Goal: Consume media (video, audio): Consume media (video, audio)

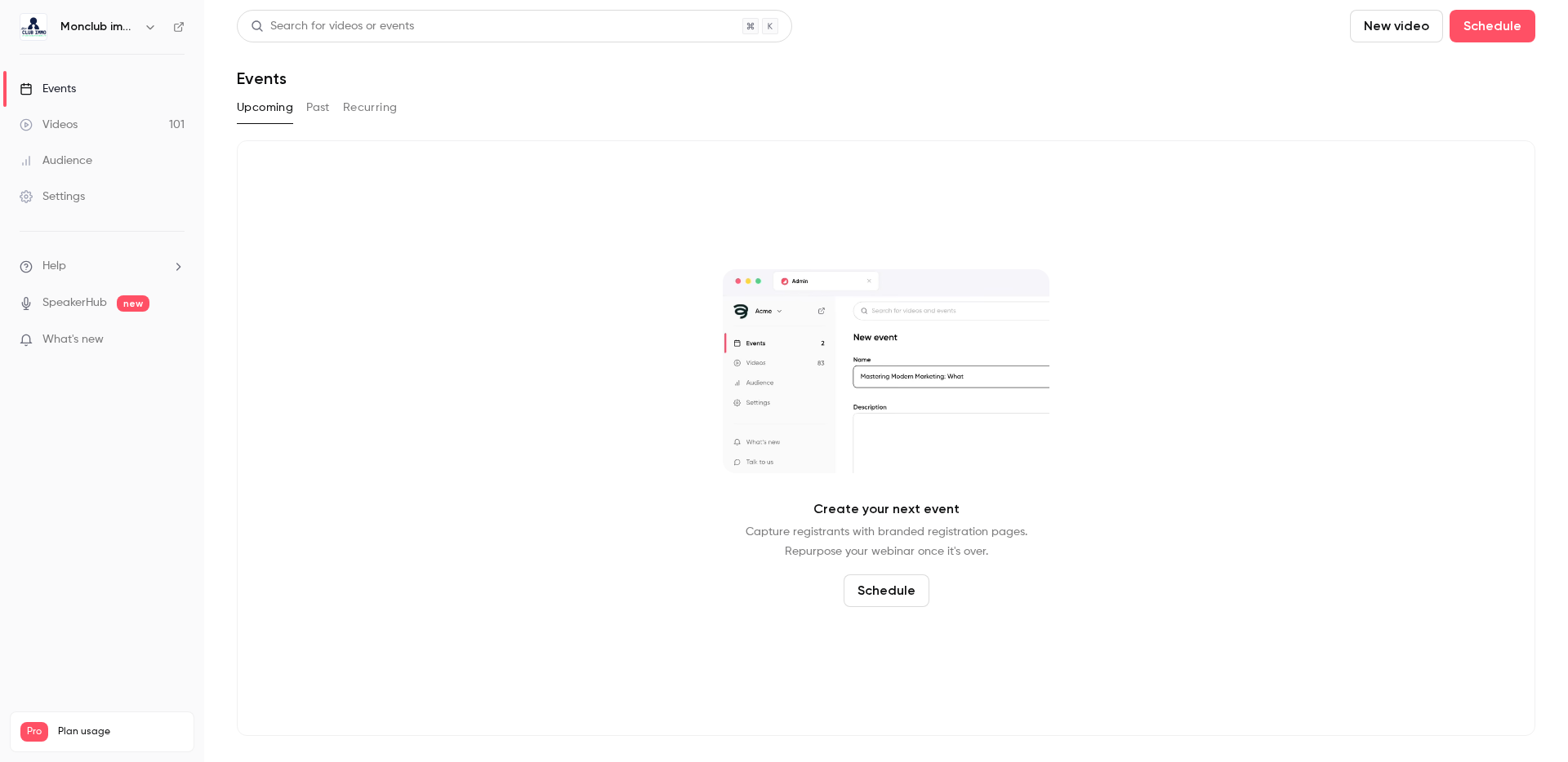
click at [113, 115] on link "Videos 101" at bounding box center [102, 125] width 204 height 36
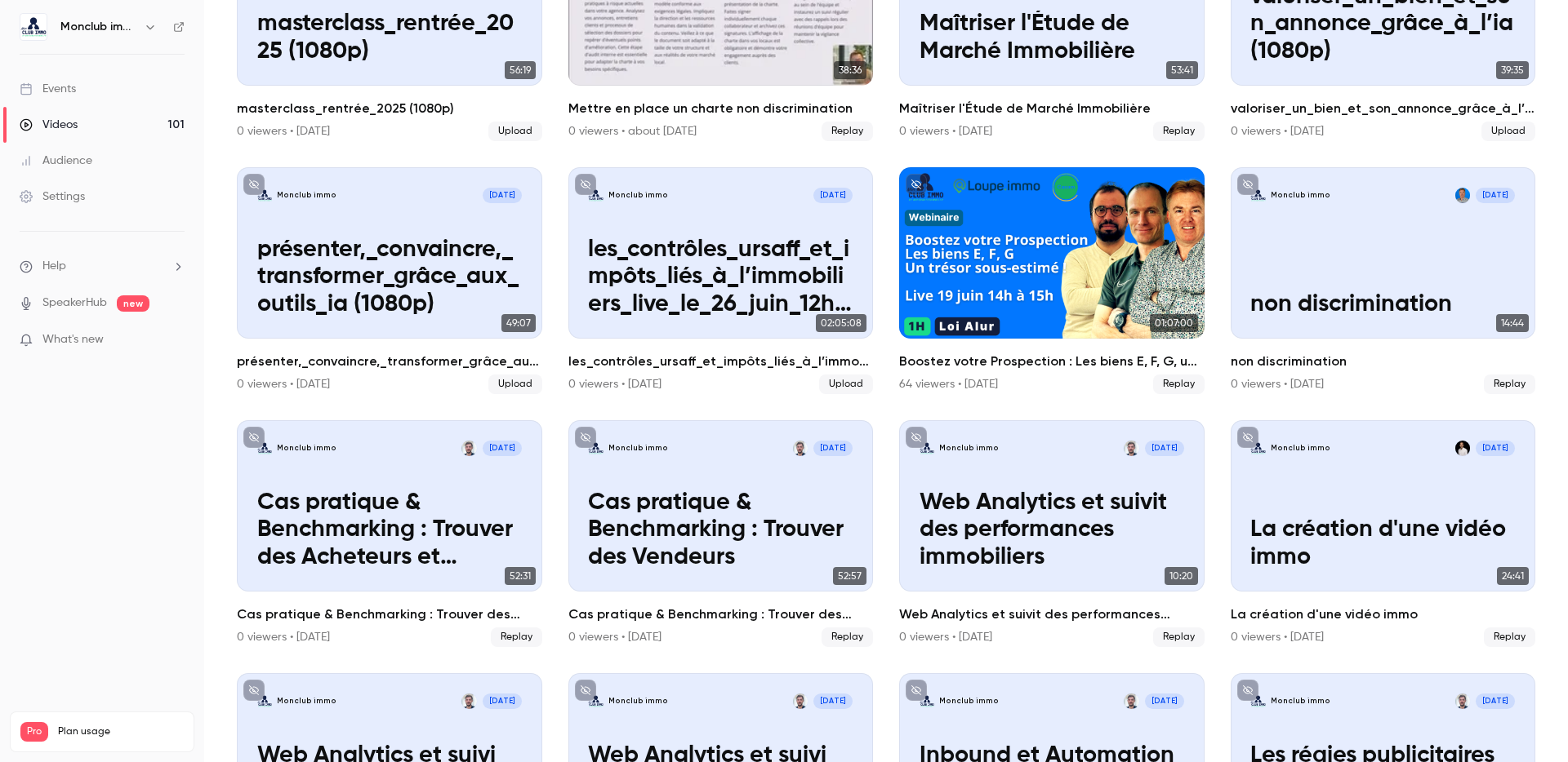
scroll to position [350, 0]
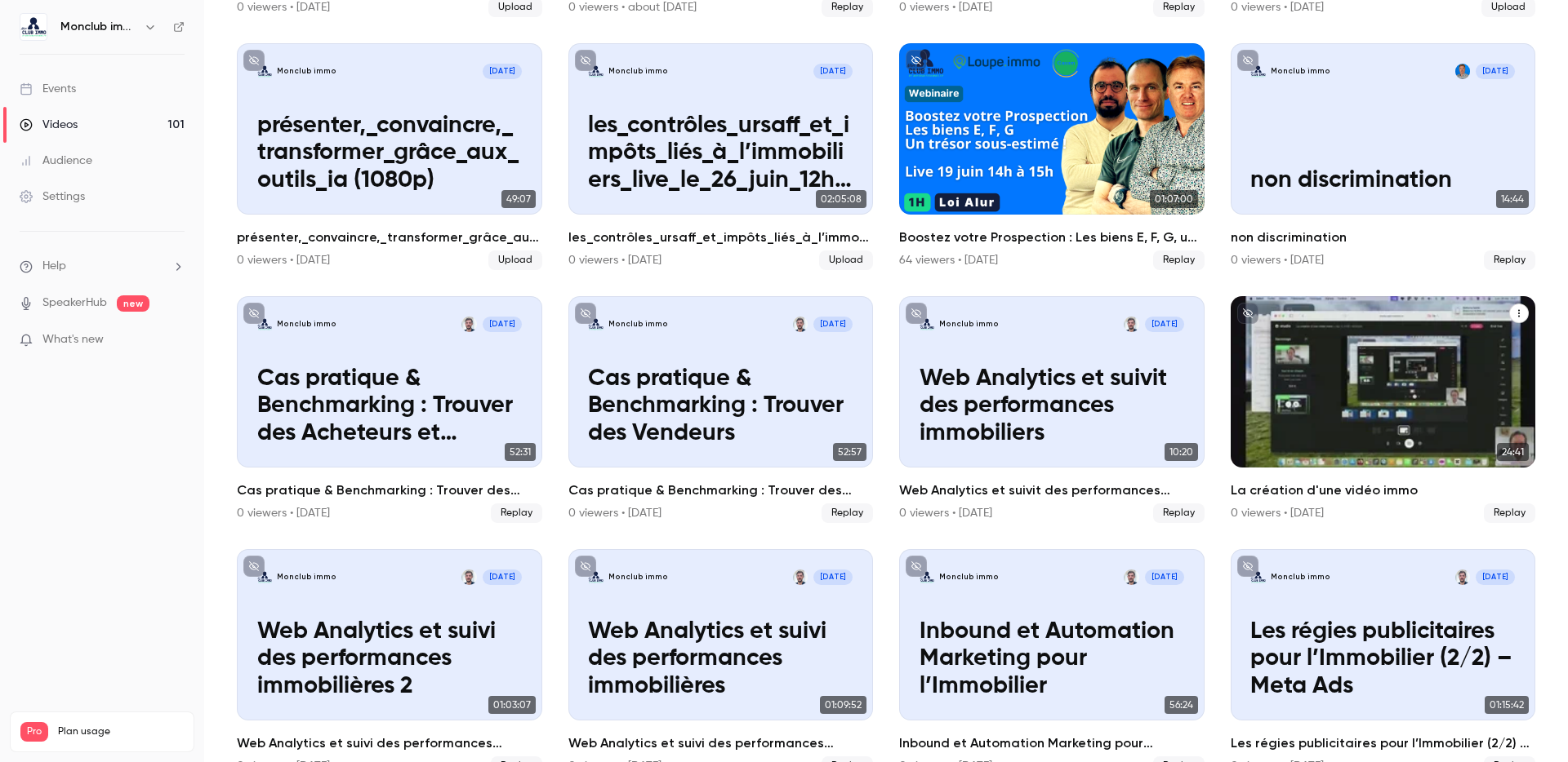
click at [1327, 393] on p "La création d'une vidéo immo" at bounding box center [1383, 419] width 265 height 54
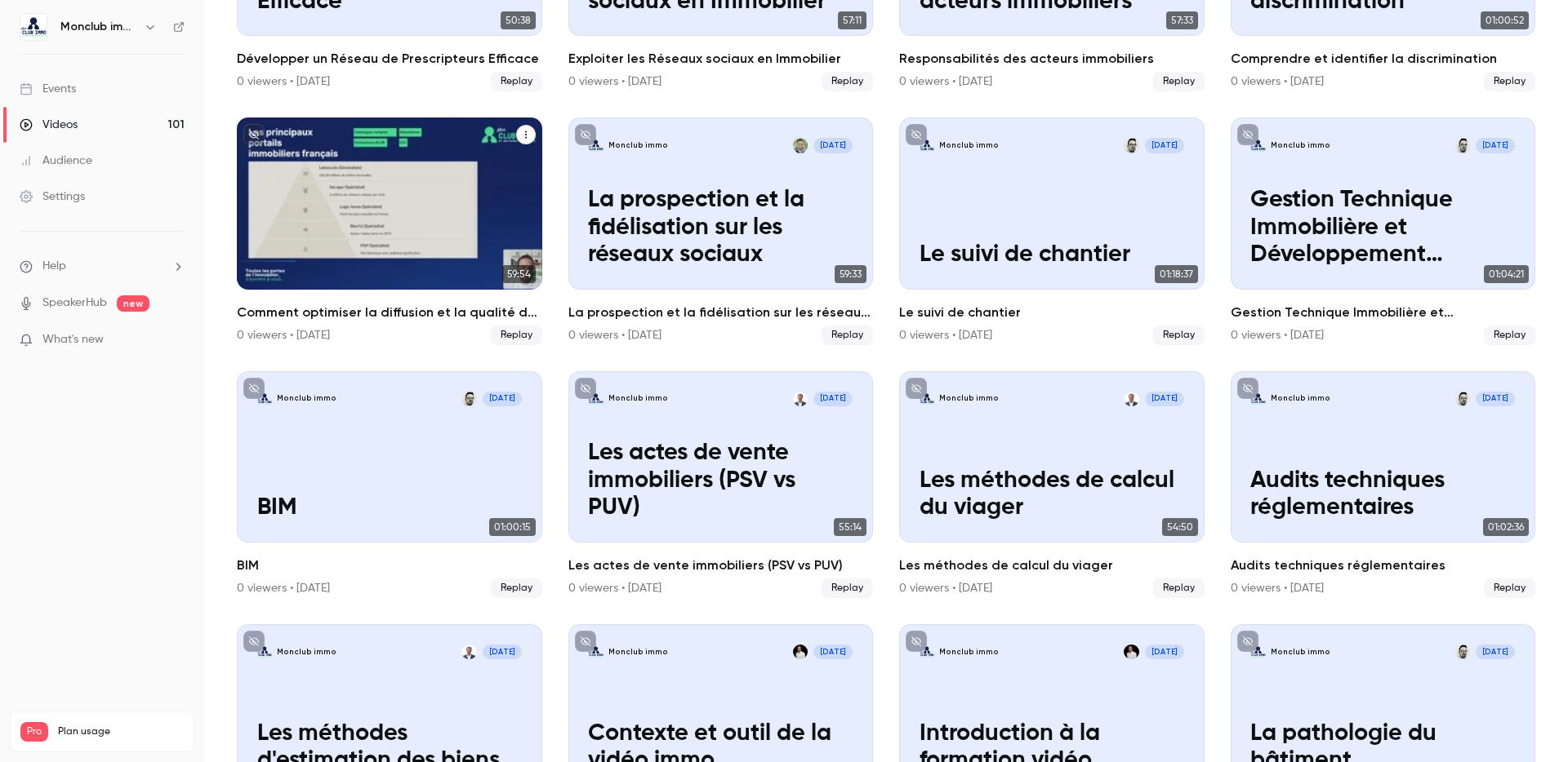
scroll to position [1424, 0]
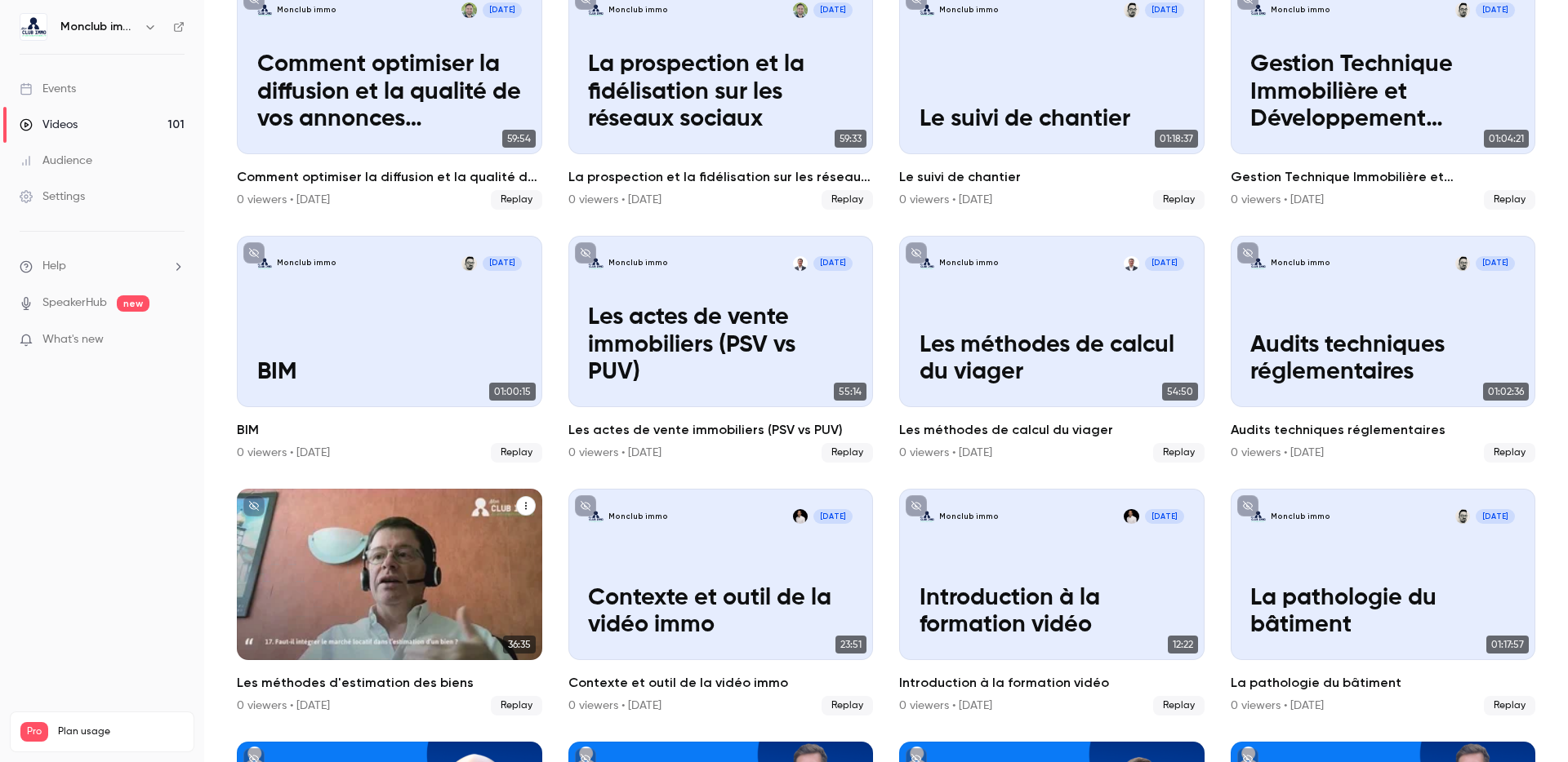
click at [385, 567] on div "Monclub immo Apr 24 Les méthodes d'estimation des biens" at bounding box center [389, 574] width 305 height 171
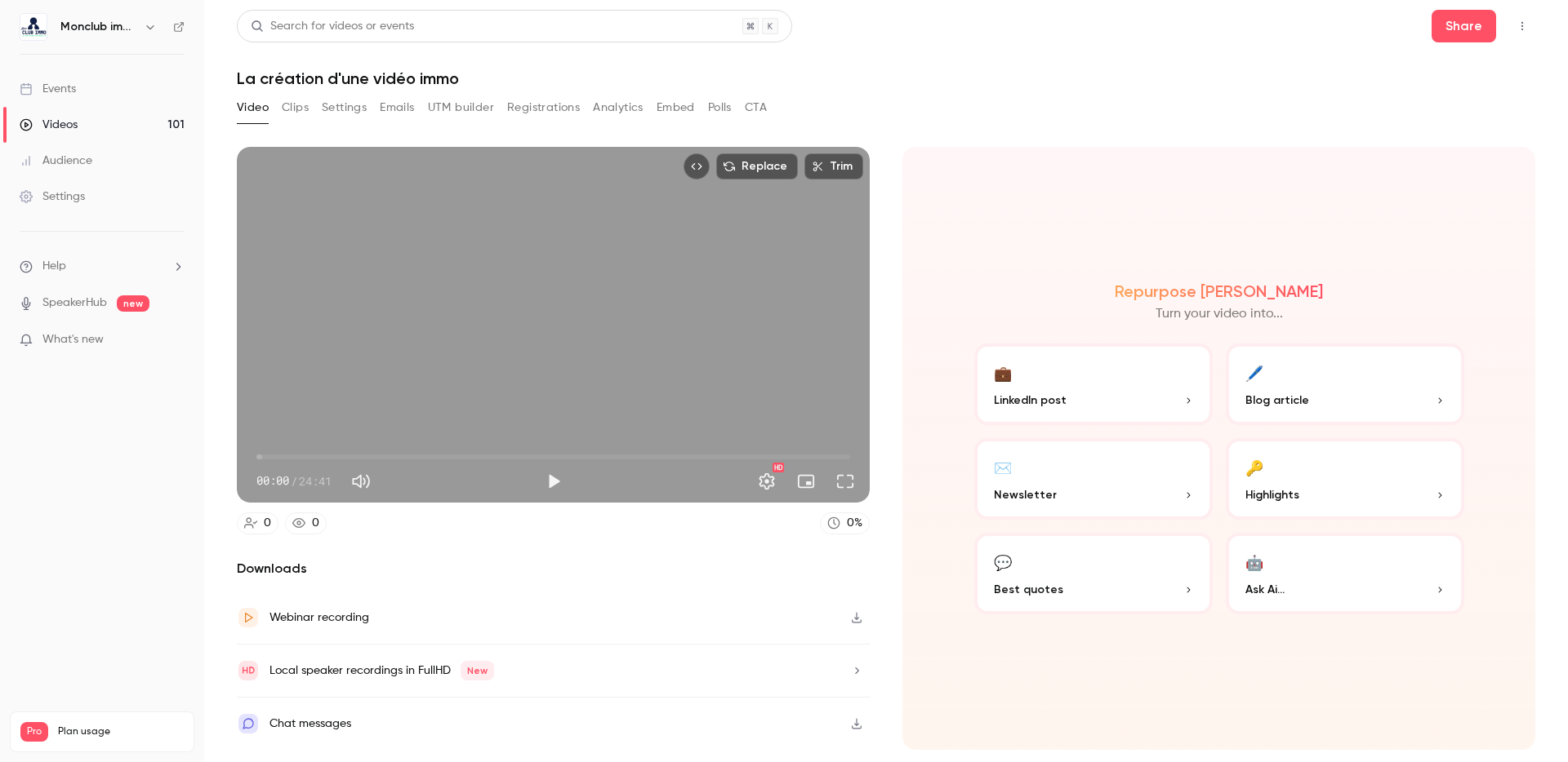
click at [310, 106] on div "Video Clips Settings Emails UTM builder Registrations Analytics Embed Polls CTA" at bounding box center [502, 107] width 530 height 26
click at [301, 107] on button "Clips" at bounding box center [295, 107] width 27 height 26
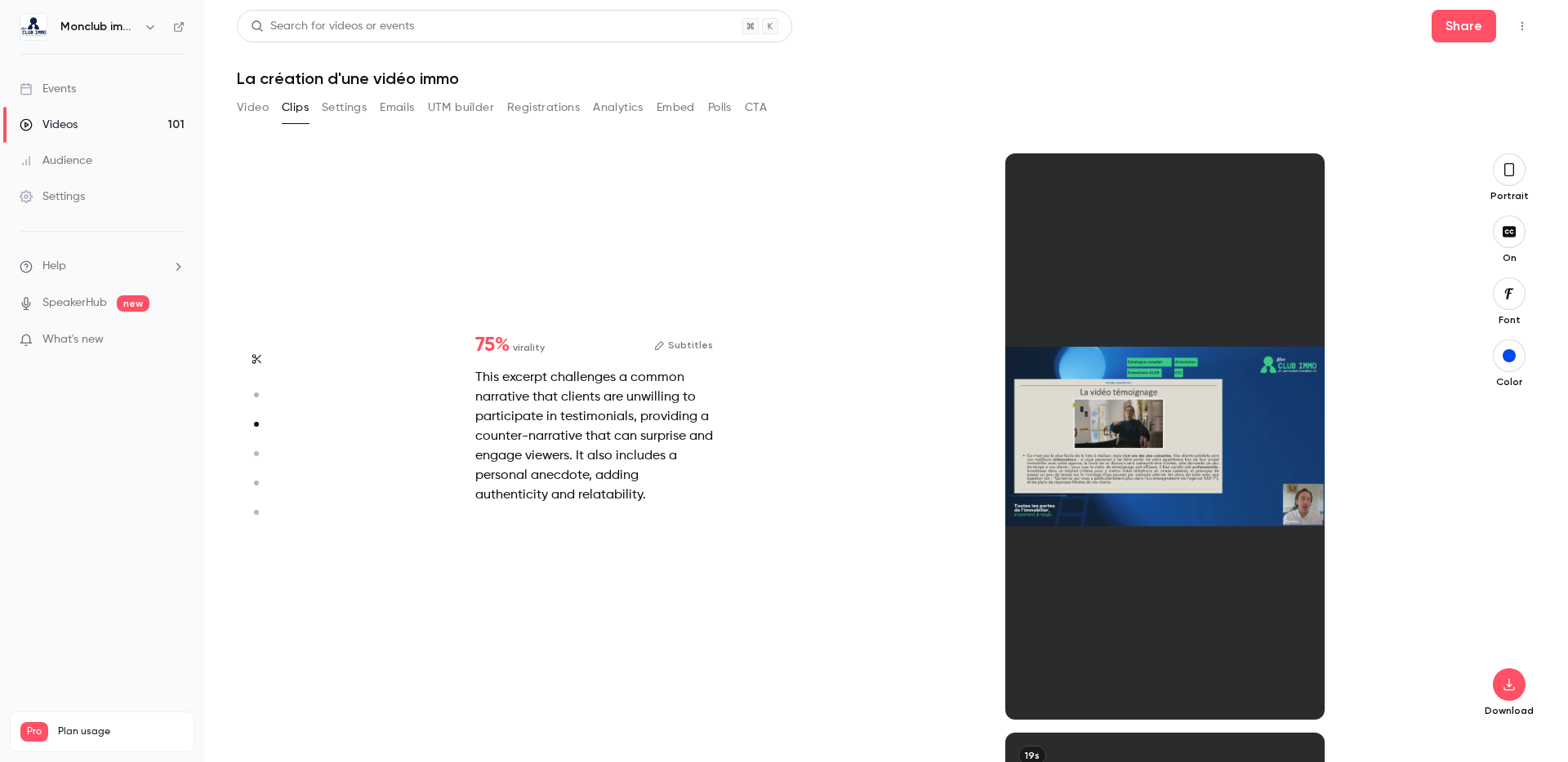
scroll to position [580, 0]
click at [1535, 683] on main "Search for videos or events Share La création d'une vidéo immo Video Clips Sett…" at bounding box center [886, 381] width 1364 height 762
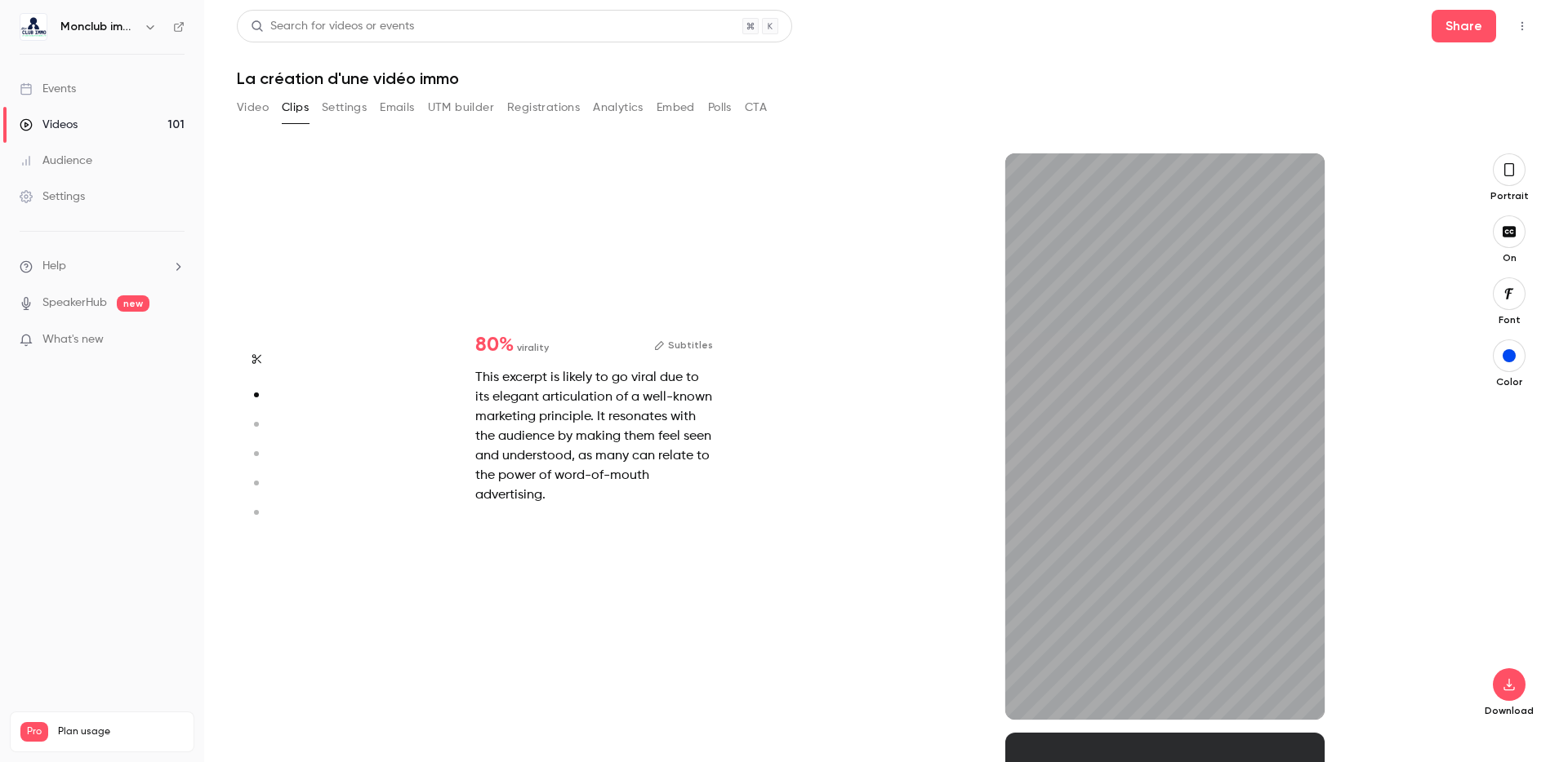
click at [1510, 182] on button "button" at bounding box center [1509, 170] width 33 height 33
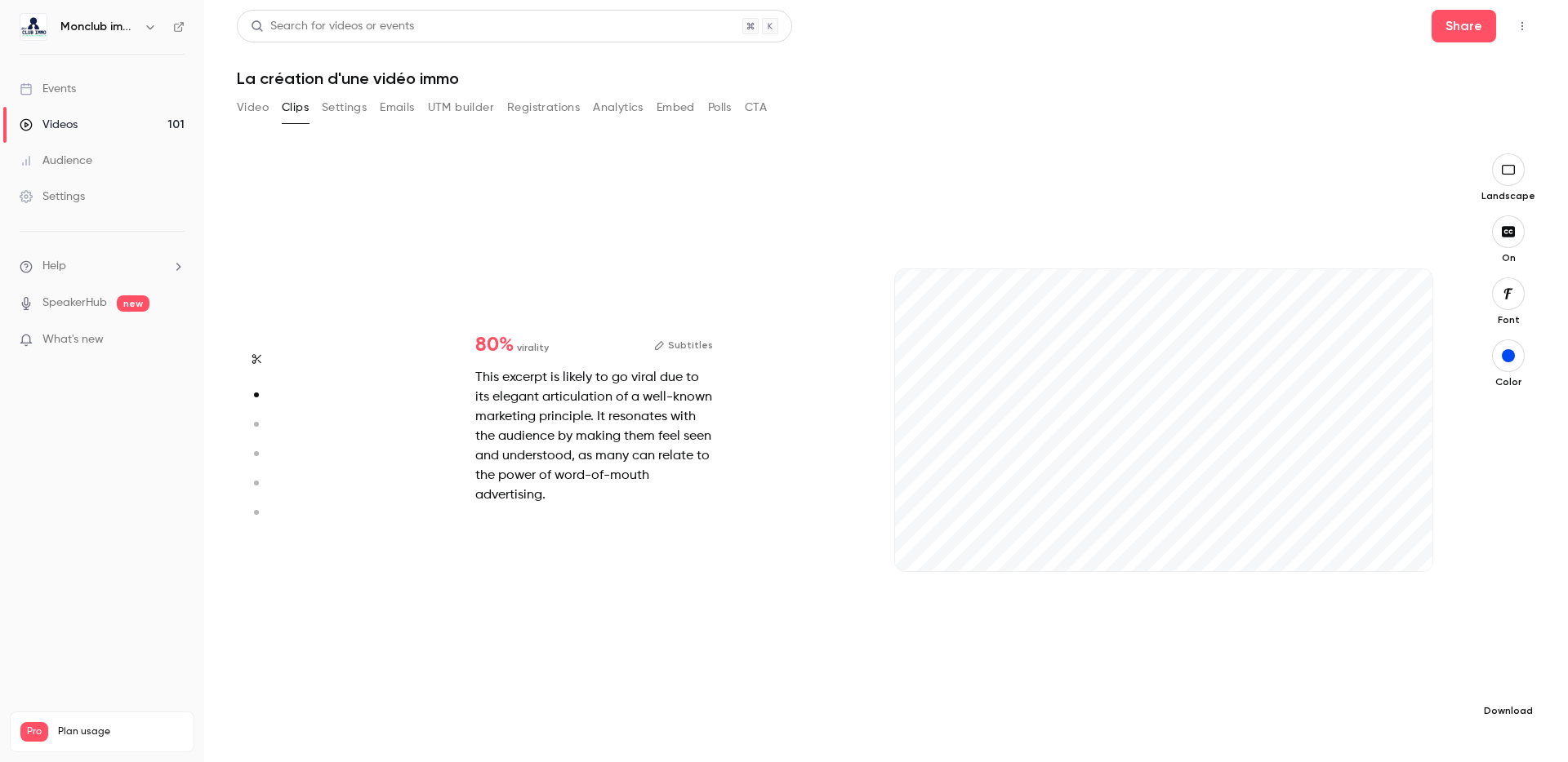
click at [1506, 676] on button "button" at bounding box center [1508, 685] width 33 height 33
click at [1436, 674] on span "High quality requires longer processing" at bounding box center [1385, 669] width 186 height 16
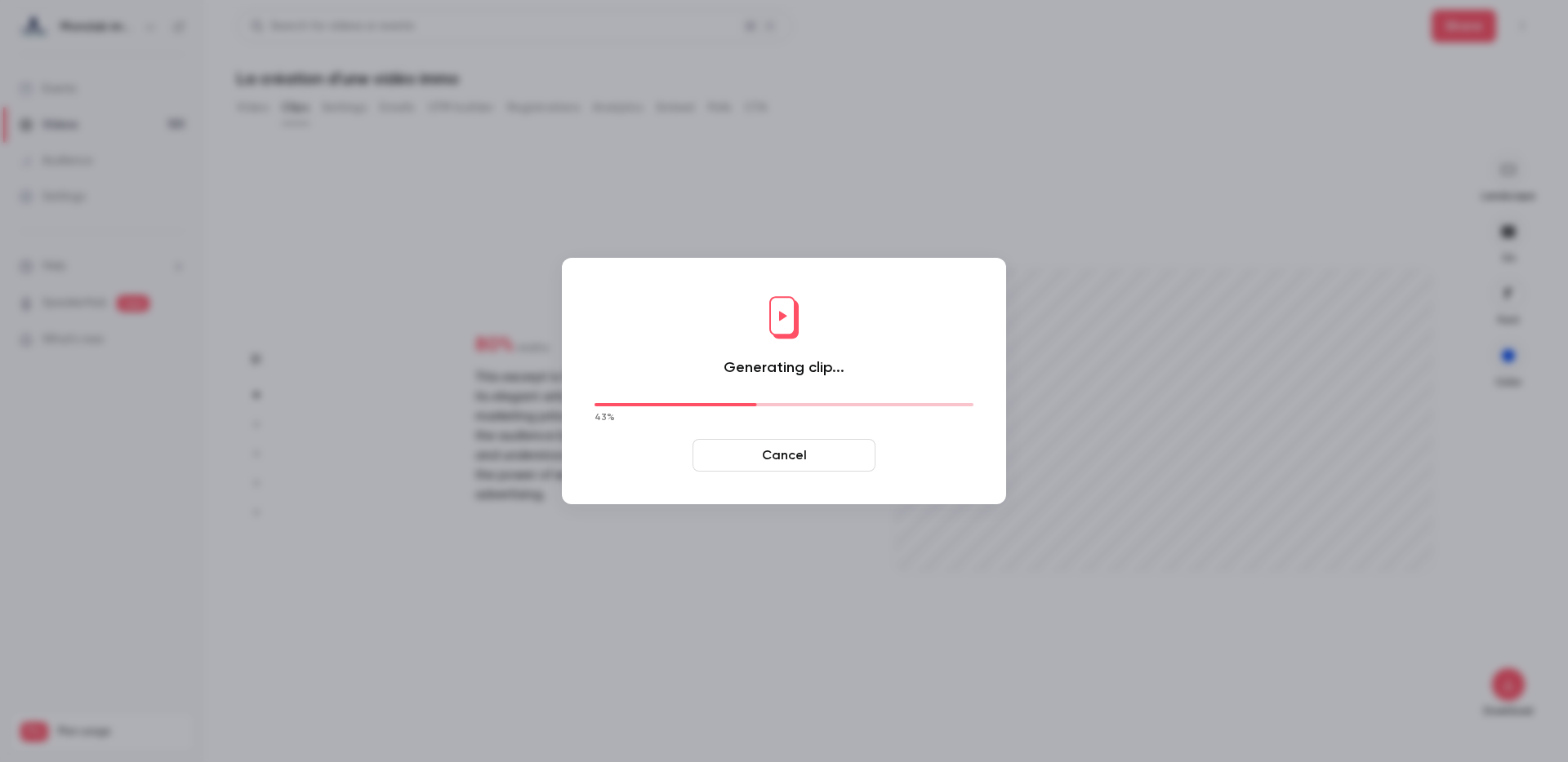
type input "****"
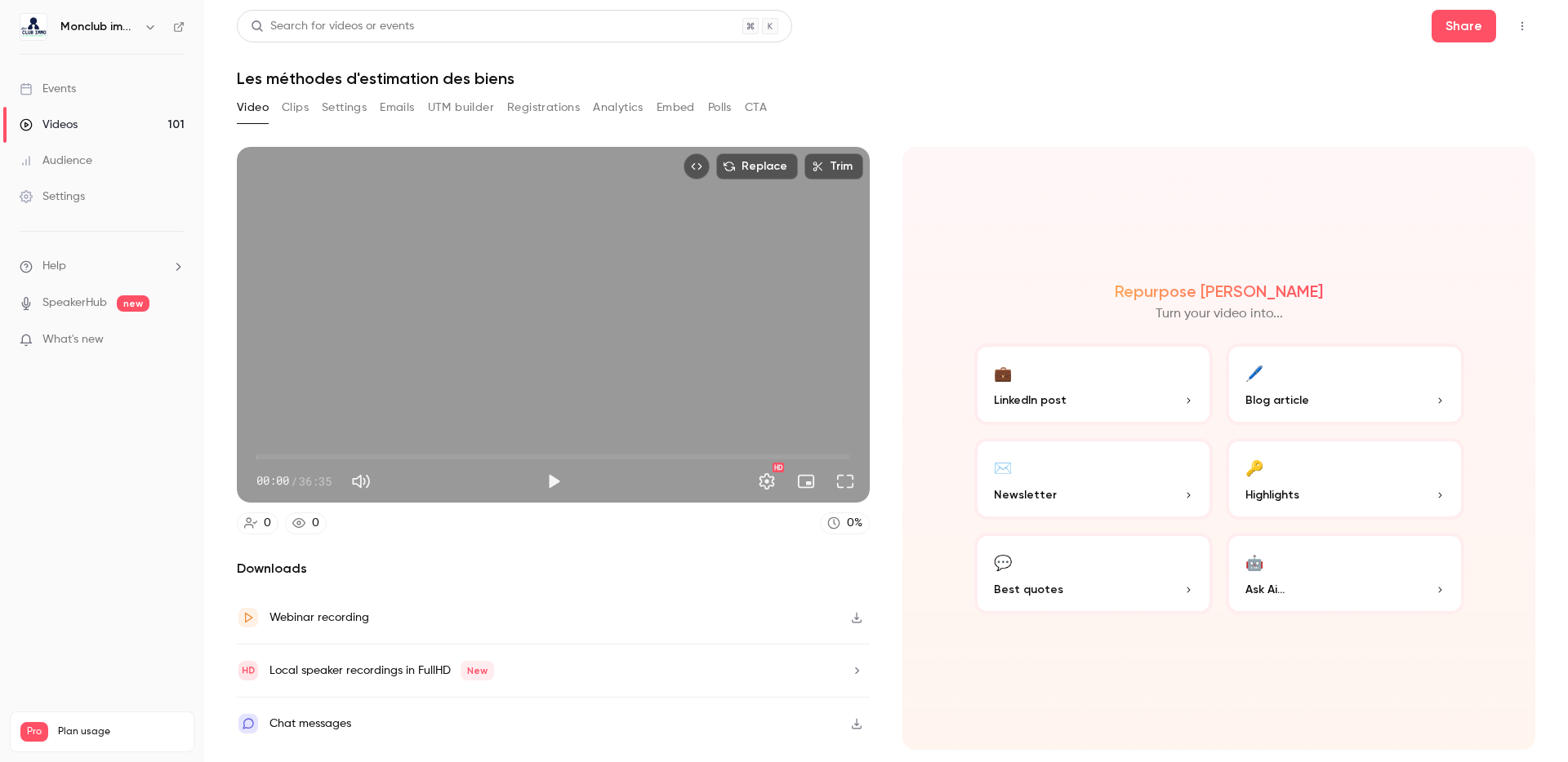
click at [299, 106] on button "Clips" at bounding box center [295, 107] width 27 height 26
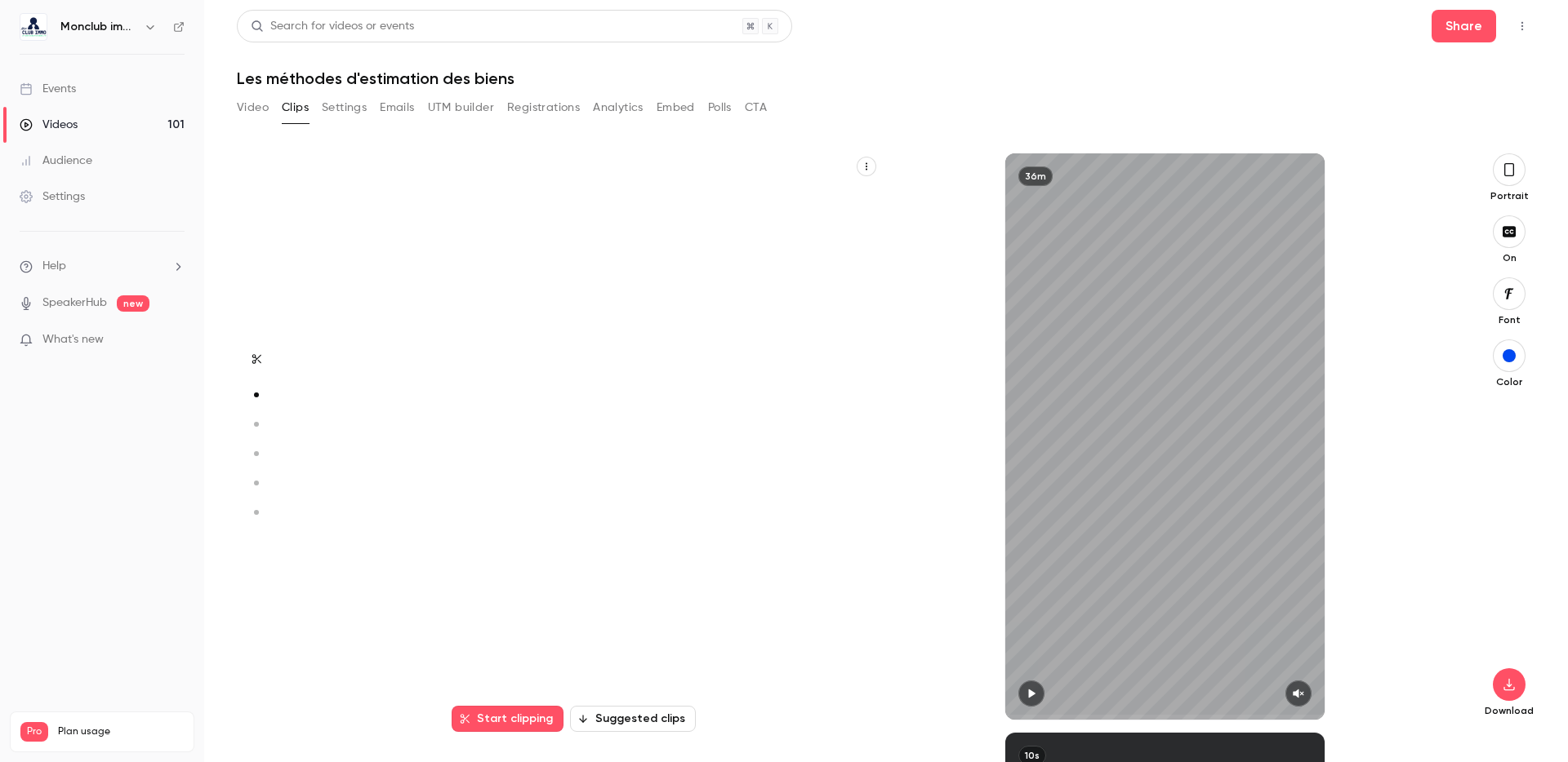
scroll to position [580, 0]
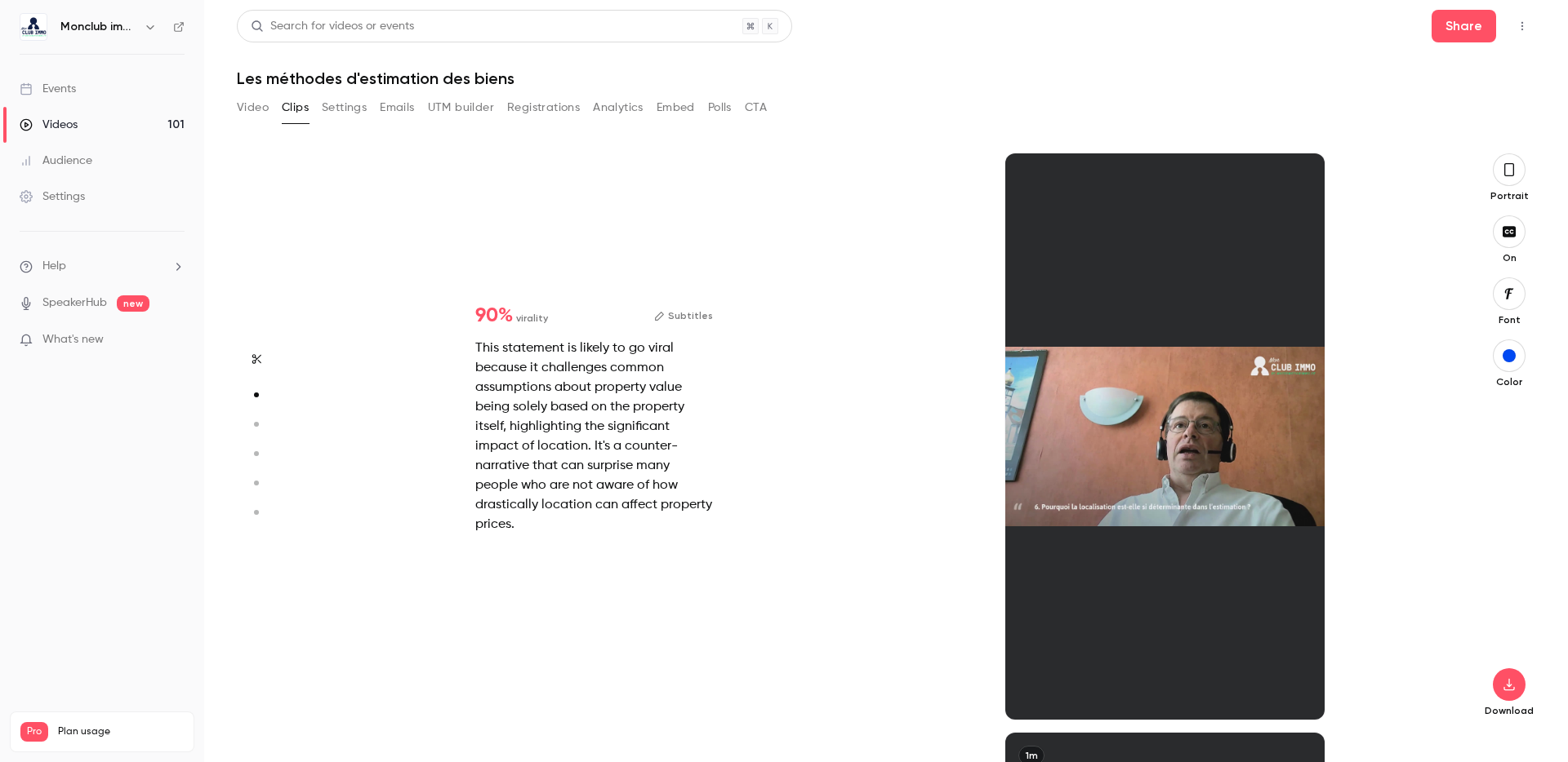
click at [1507, 182] on button "button" at bounding box center [1509, 170] width 33 height 33
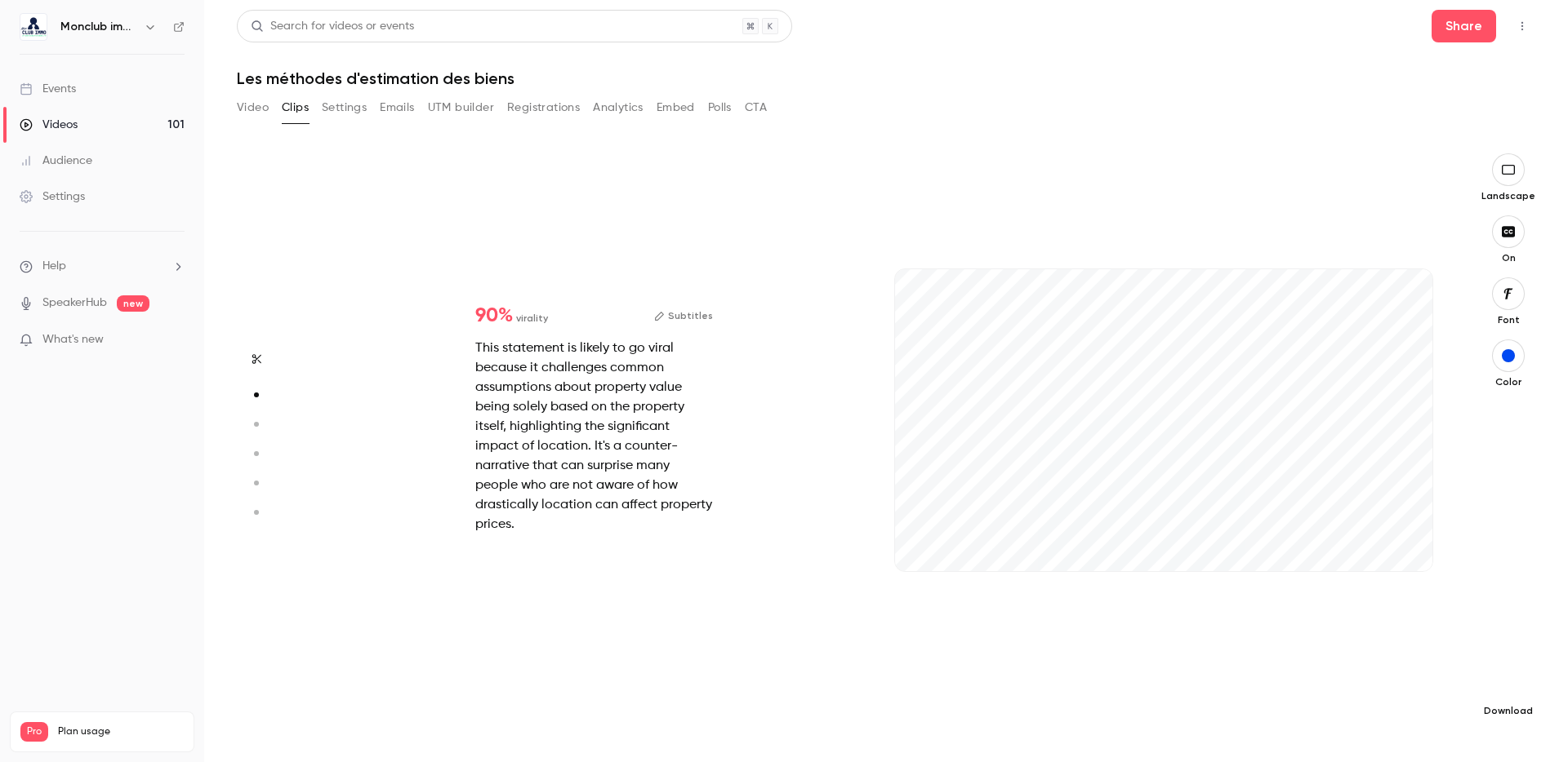
click at [1505, 686] on icon "button" at bounding box center [1508, 684] width 20 height 13
click at [1363, 650] on span "Full HD" at bounding box center [1386, 654] width 187 height 17
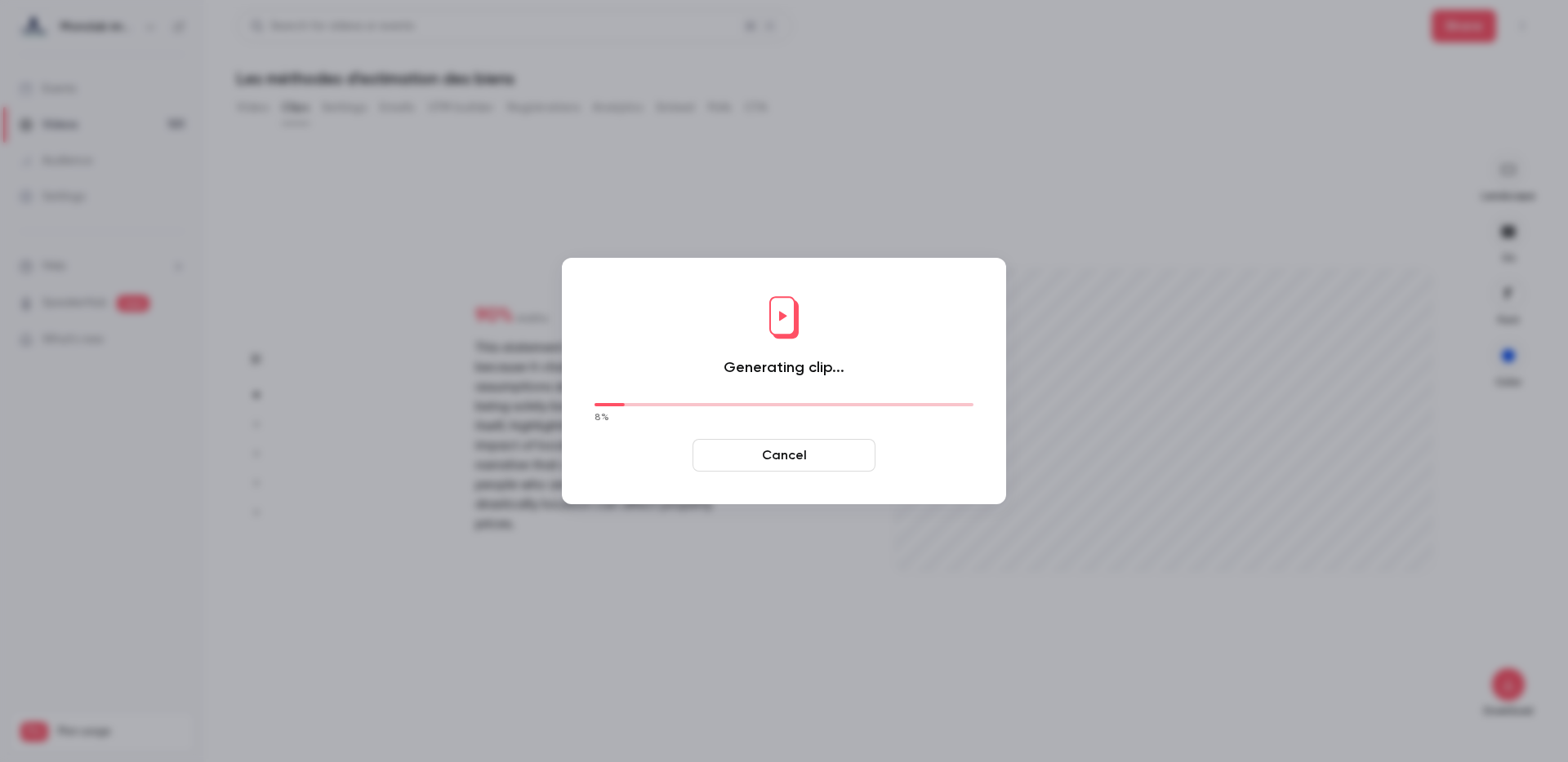
type input "****"
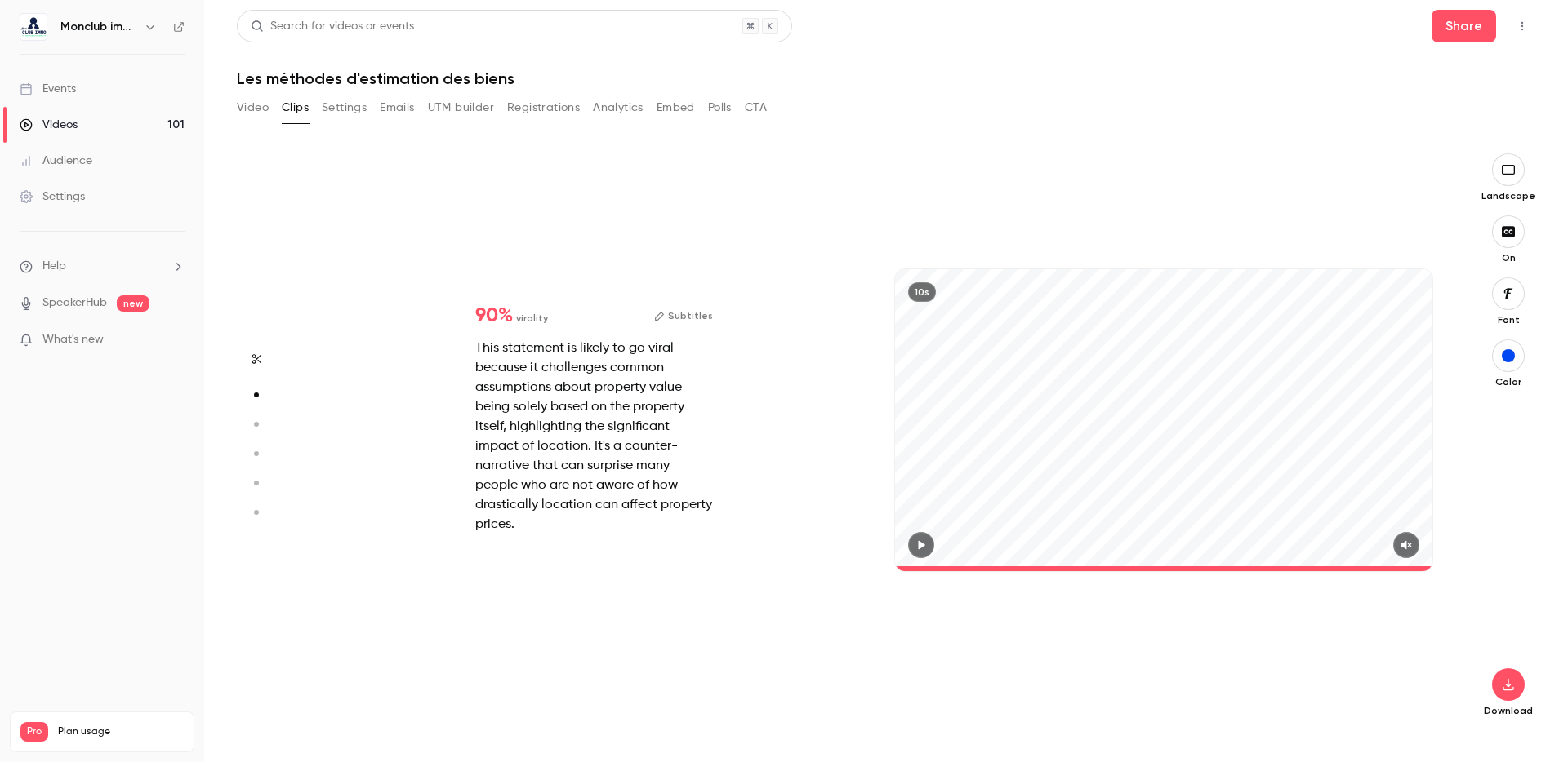
click at [439, 80] on h1 "Les méthodes d'estimation des biens" at bounding box center [886, 78] width 1299 height 20
copy div "Les méthodes d'estimation des biens Video Clips Settings Emails UTM builder Reg…"
